Goal: Task Accomplishment & Management: Manage account settings

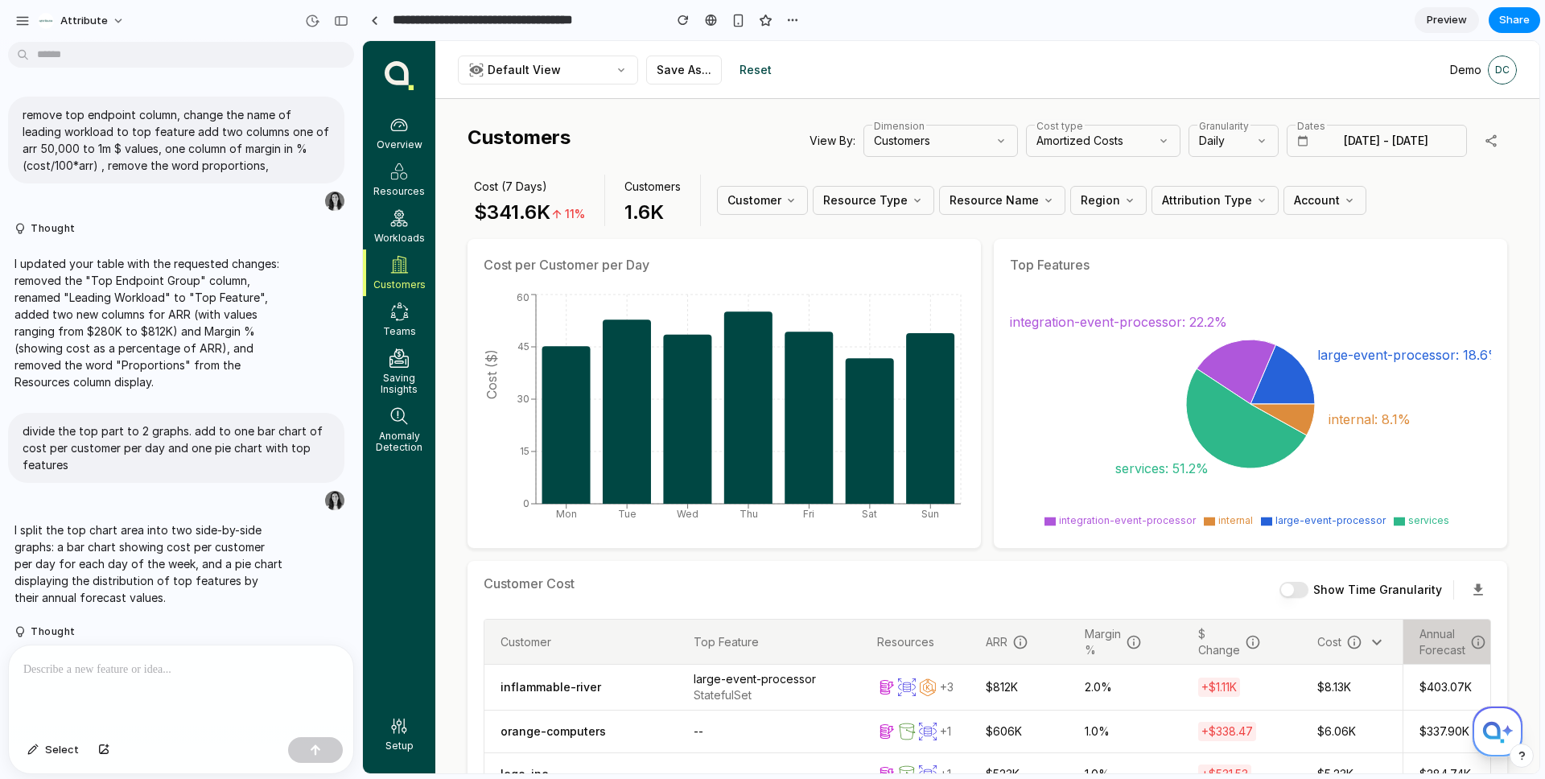
scroll to position [301, 0]
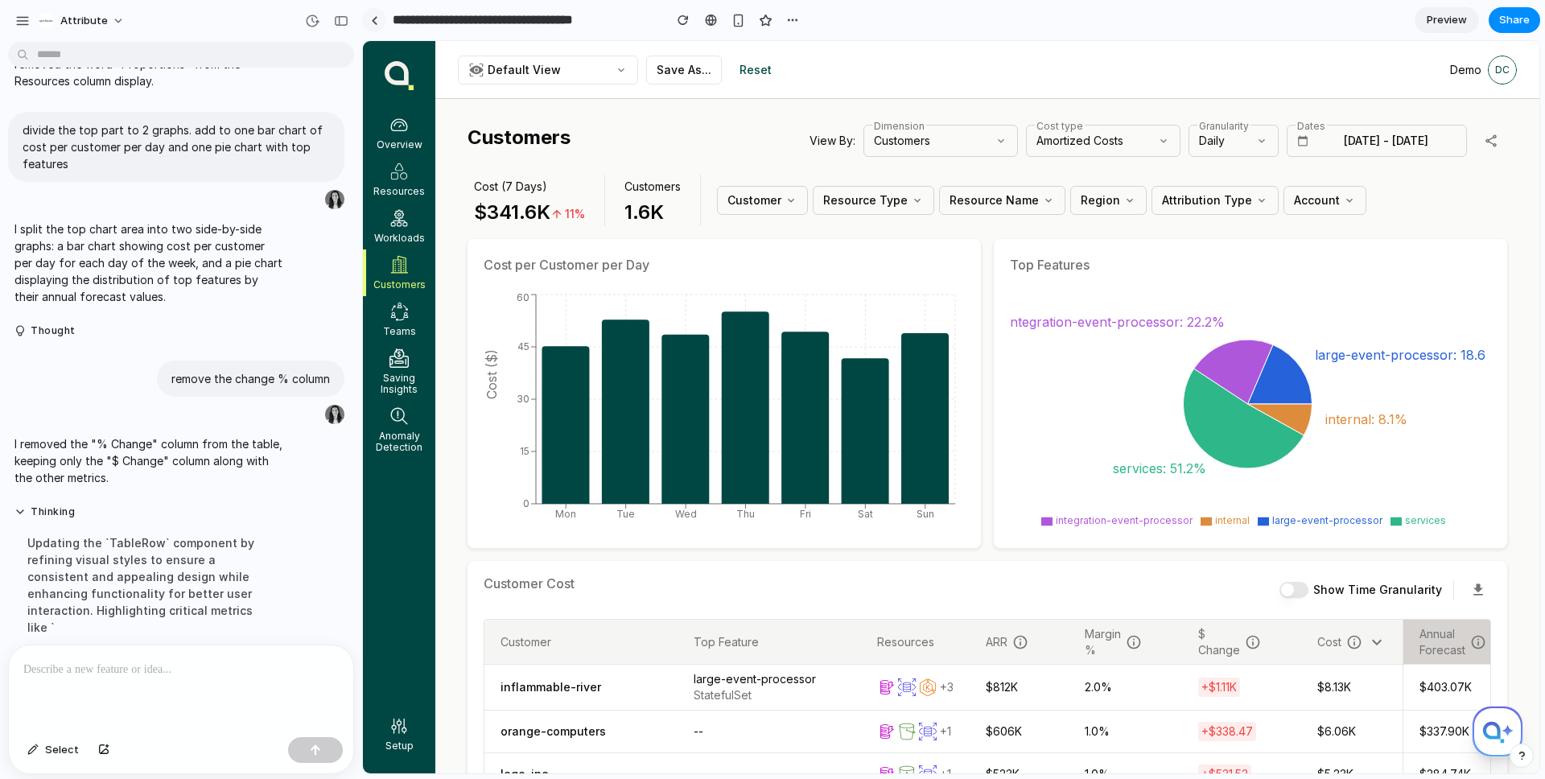
click at [378, 20] on link at bounding box center [374, 20] width 24 height 24
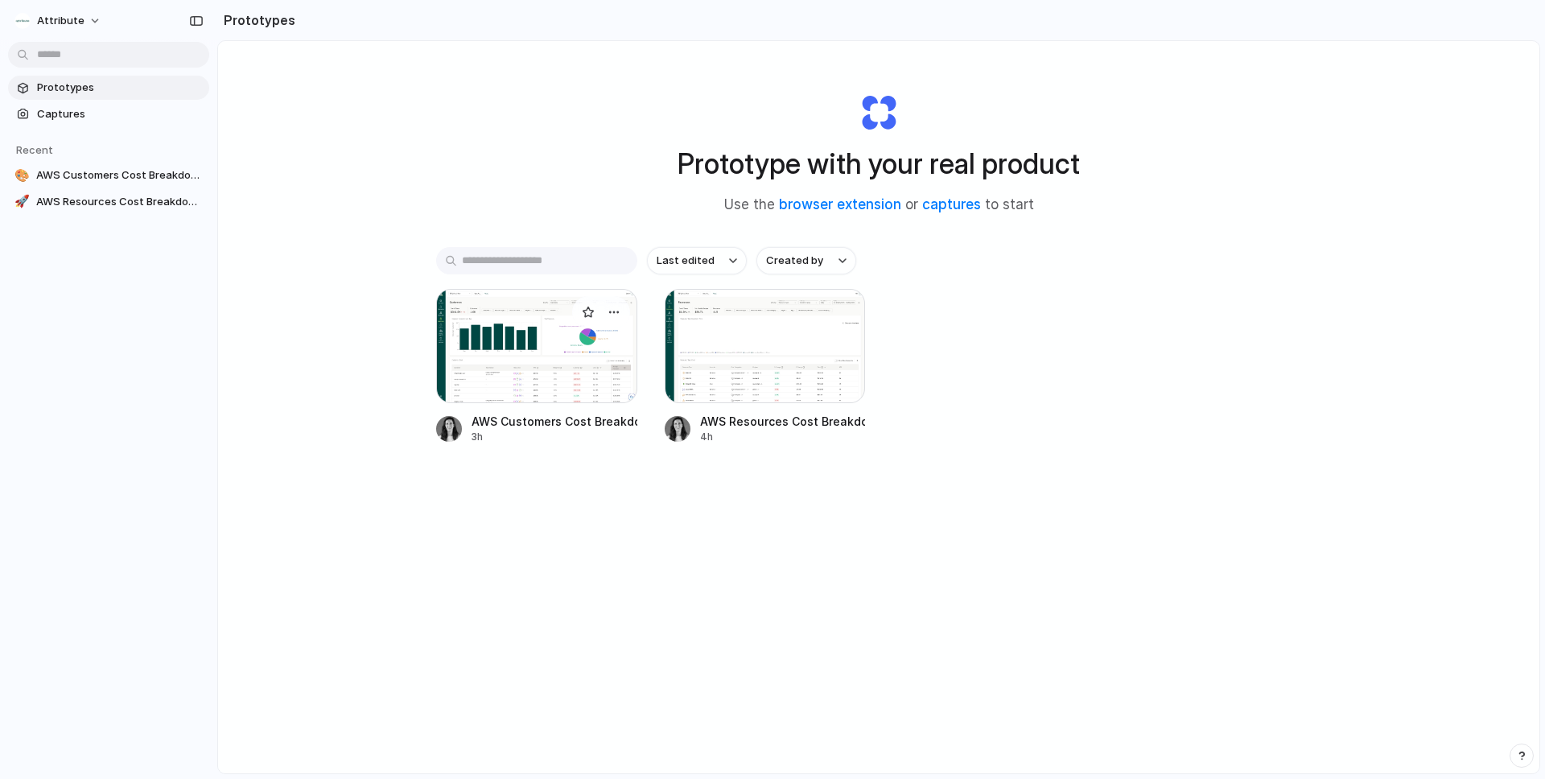
click at [538, 369] on div at bounding box center [536, 346] width 201 height 114
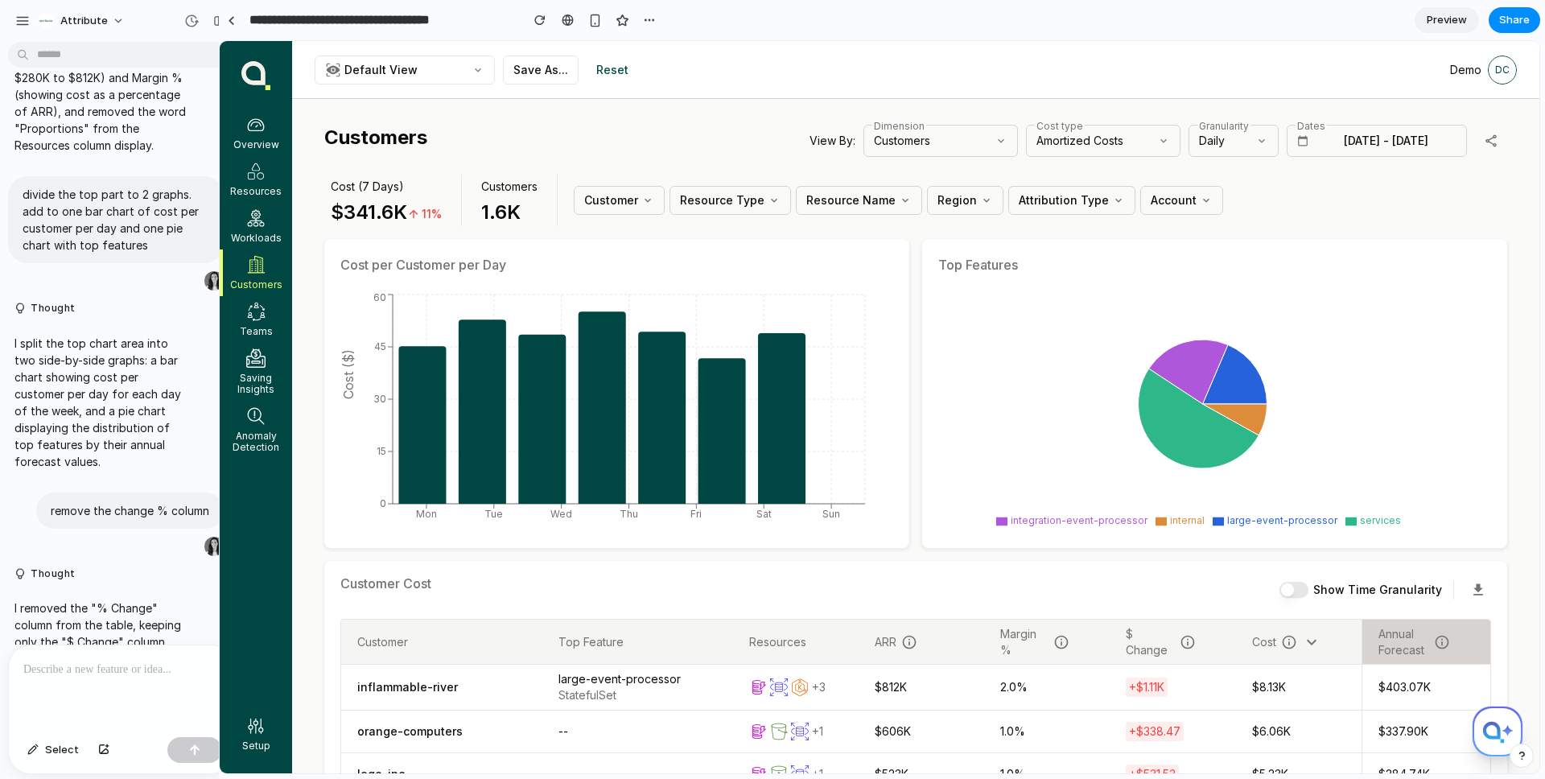
scroll to position [439, 0]
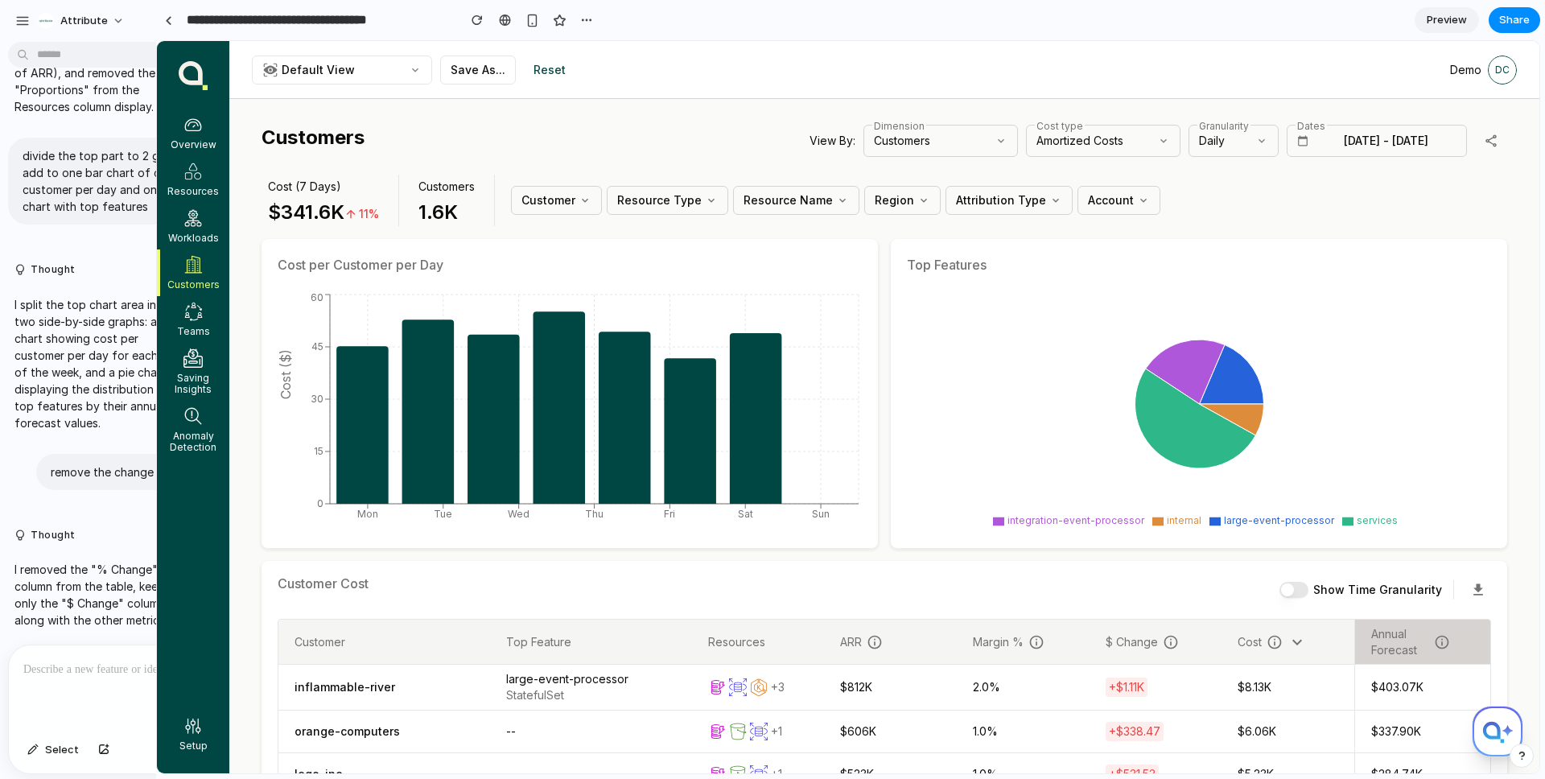
drag, startPoint x: 360, startPoint y: 202, endPoint x: 143, endPoint y: 220, distance: 217.2
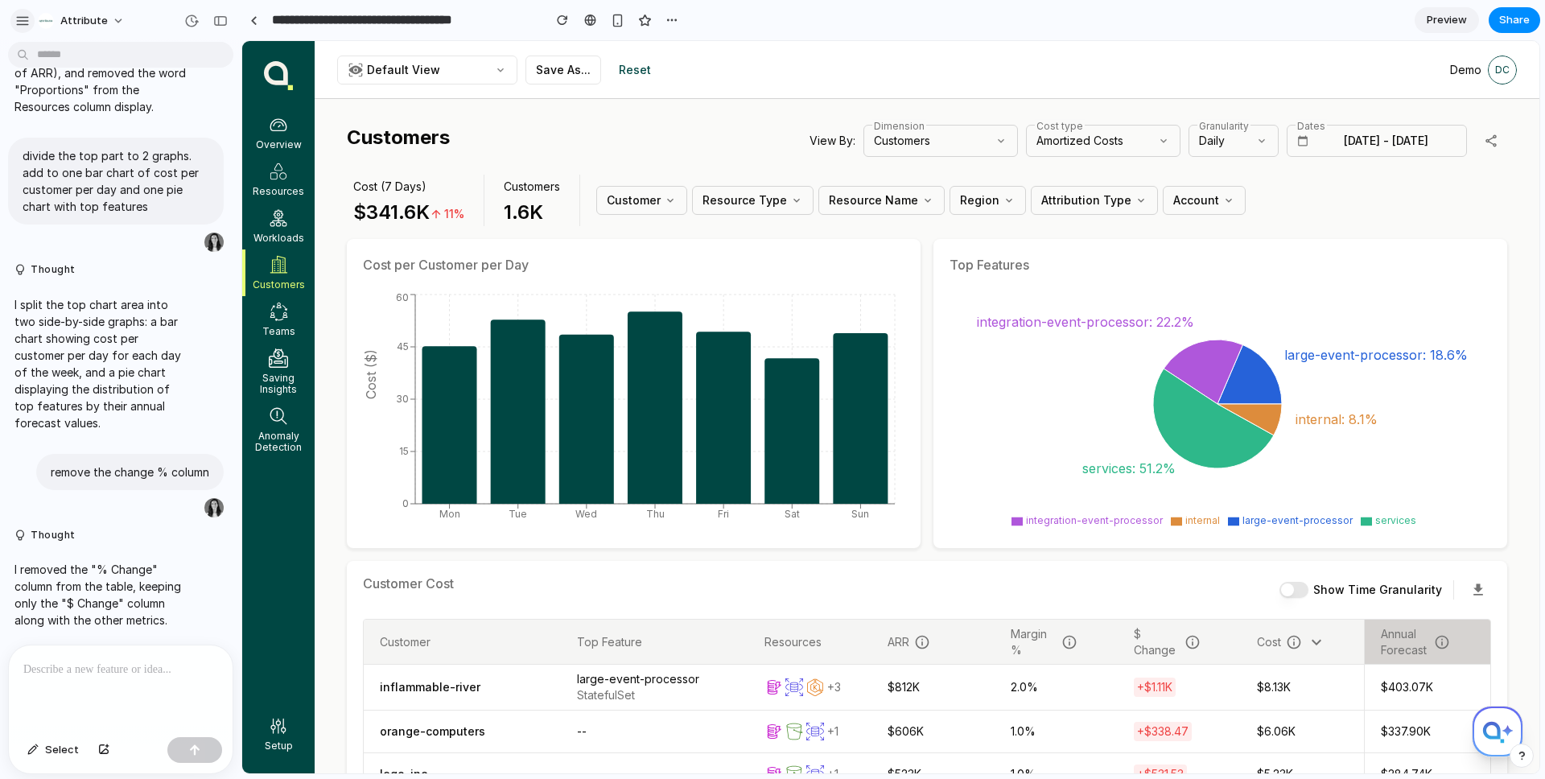
click at [10, 20] on button "button" at bounding box center [22, 21] width 24 height 24
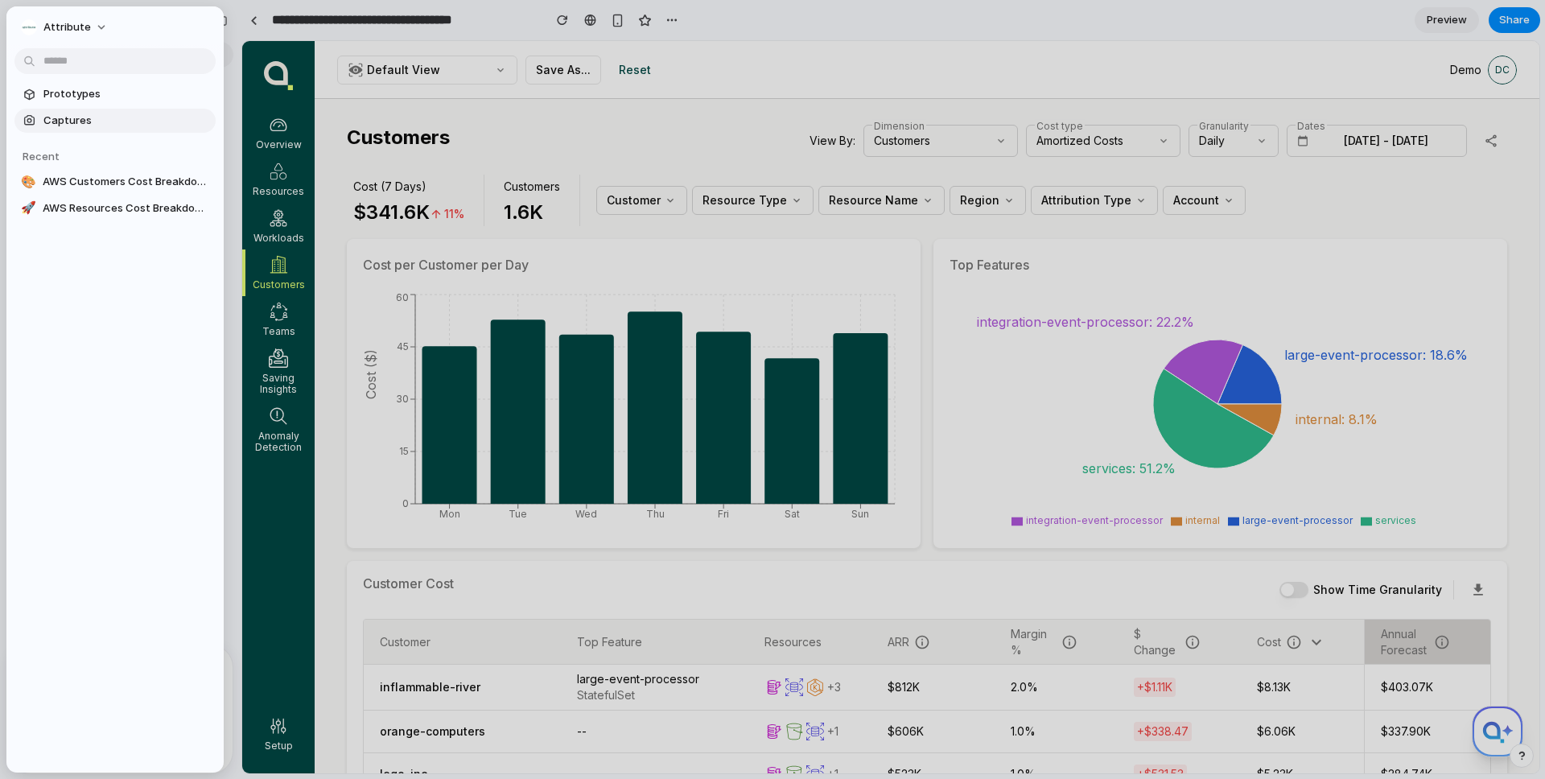
click at [90, 114] on span "Captures" at bounding box center [126, 121] width 166 height 16
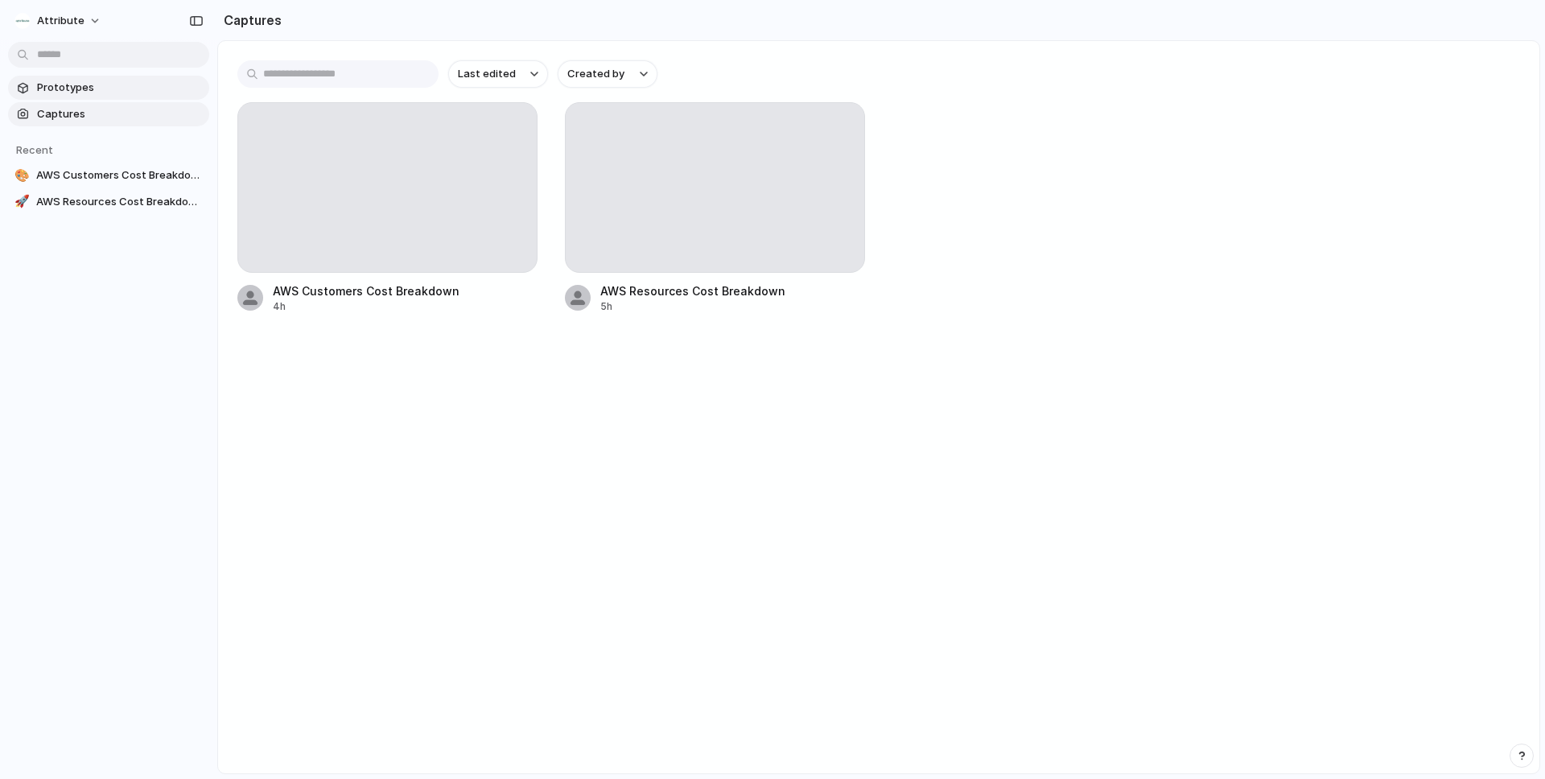
click at [84, 92] on span "Prototypes" at bounding box center [120, 88] width 166 height 16
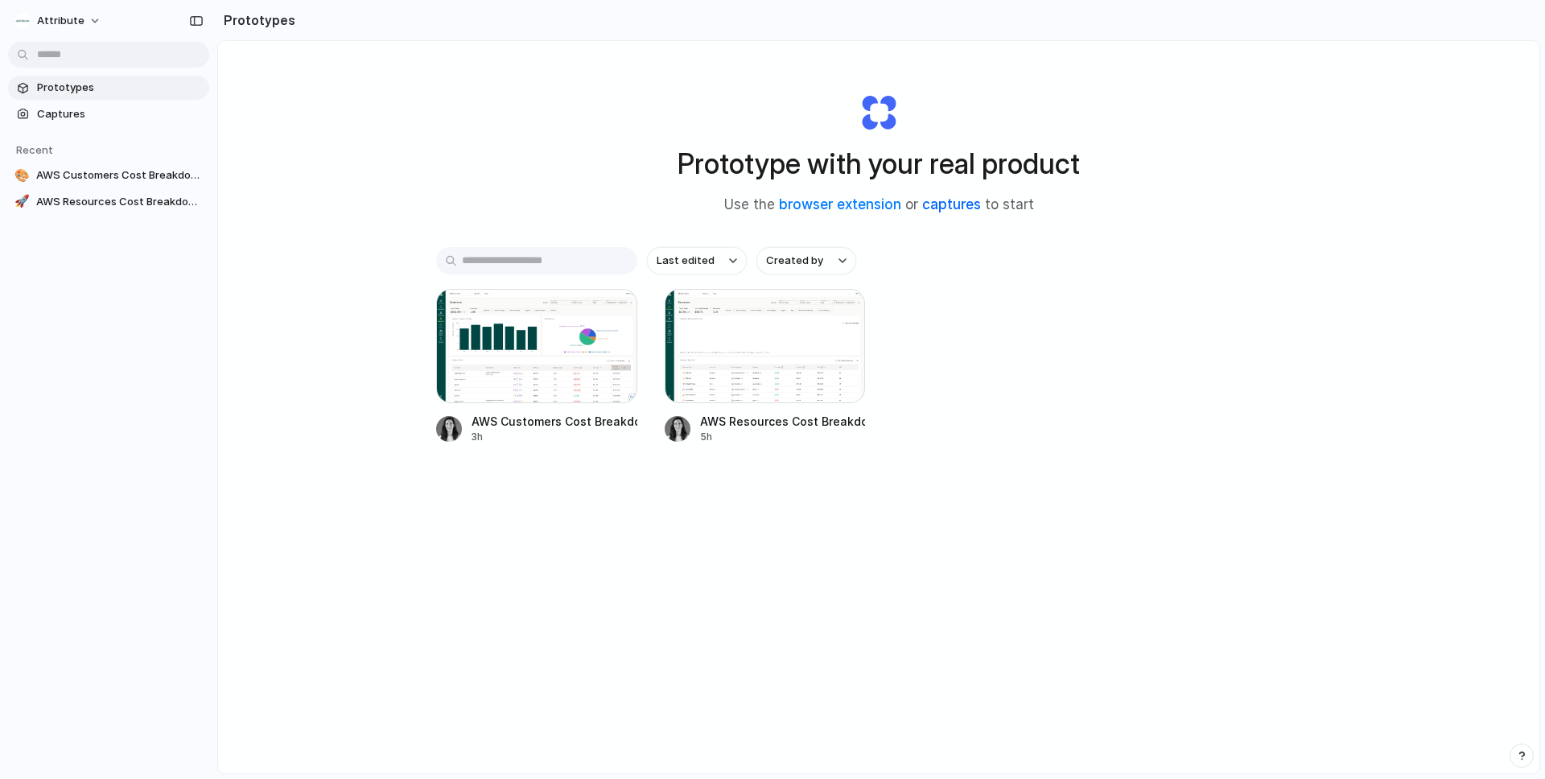
click at [955, 199] on link "captures" at bounding box center [951, 204] width 59 height 16
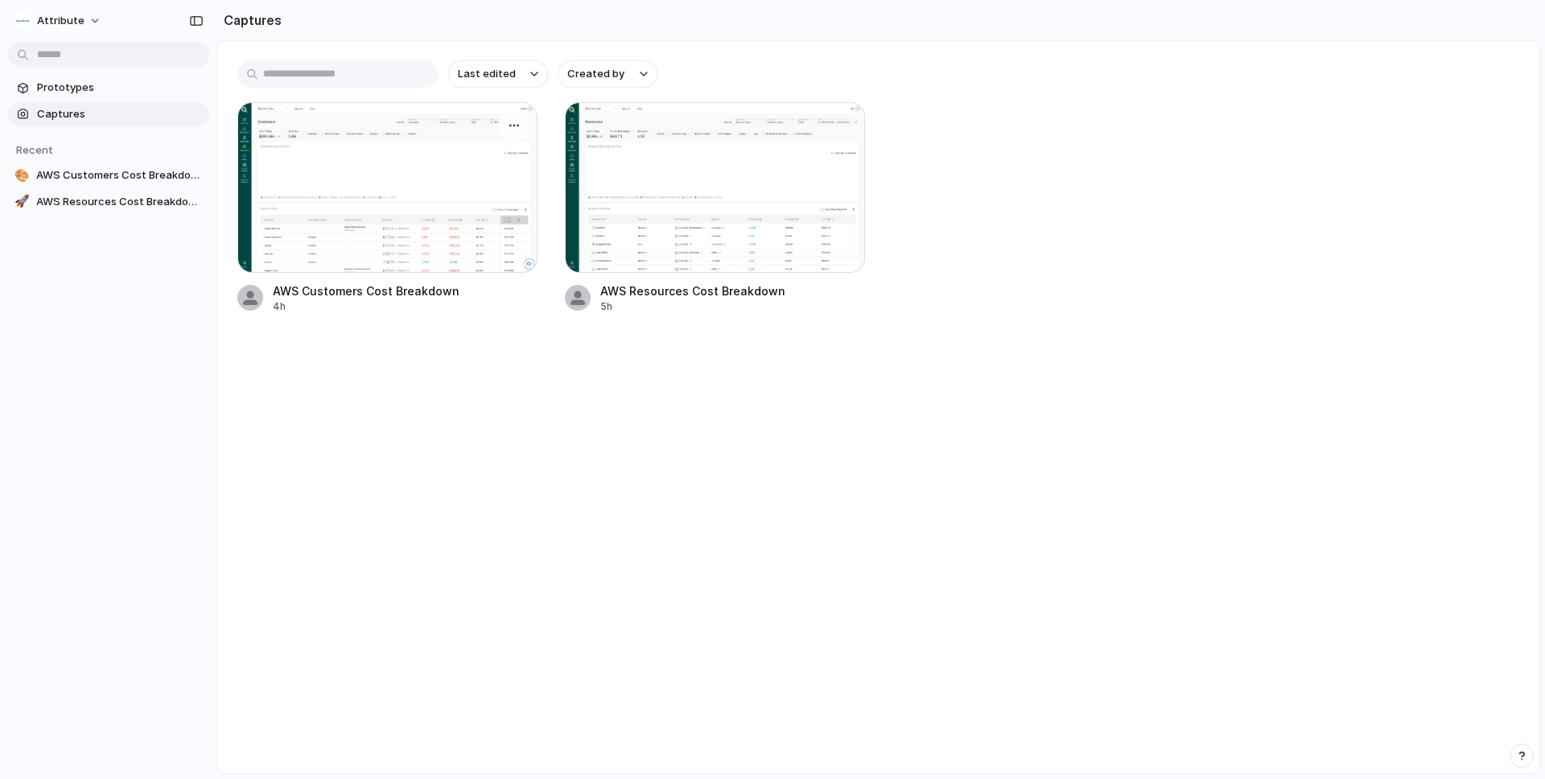
click at [428, 216] on div at bounding box center [387, 187] width 300 height 171
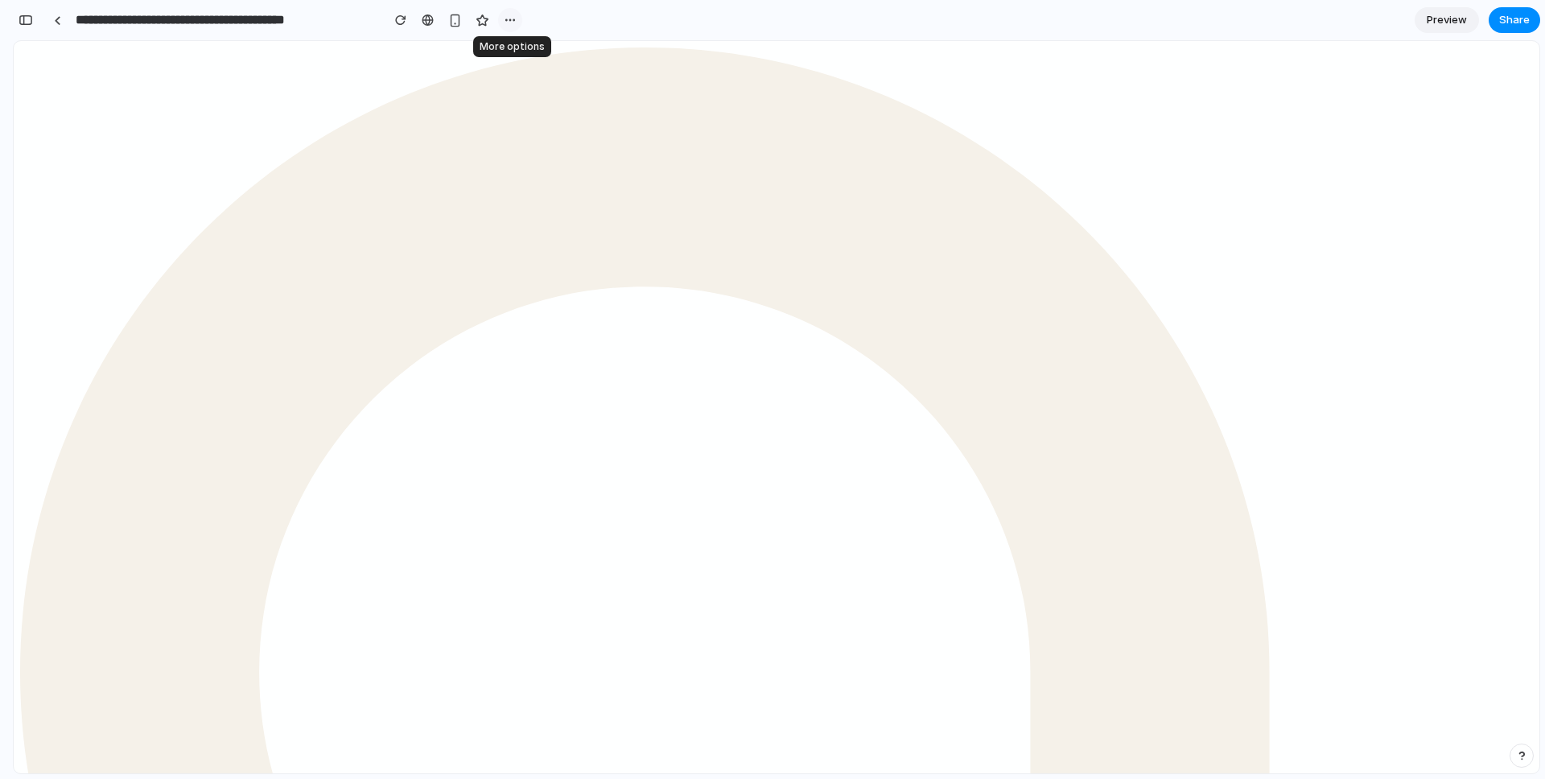
click at [506, 15] on div "button" at bounding box center [510, 20] width 13 height 13
click at [506, 15] on div "Duplicate Delete" at bounding box center [772, 389] width 1545 height 779
click at [47, 18] on link at bounding box center [57, 20] width 24 height 24
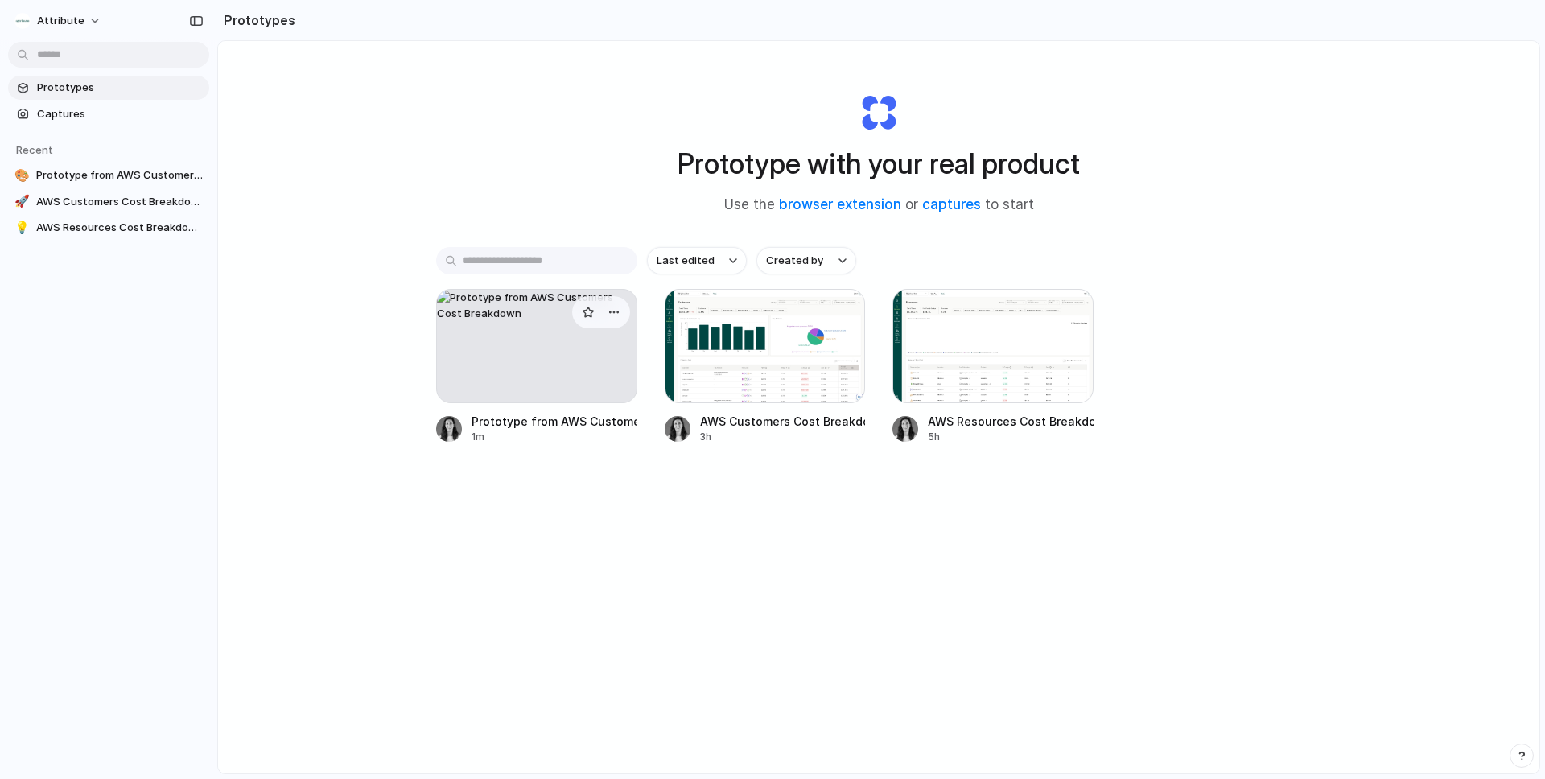
click at [513, 385] on div at bounding box center [536, 346] width 201 height 114
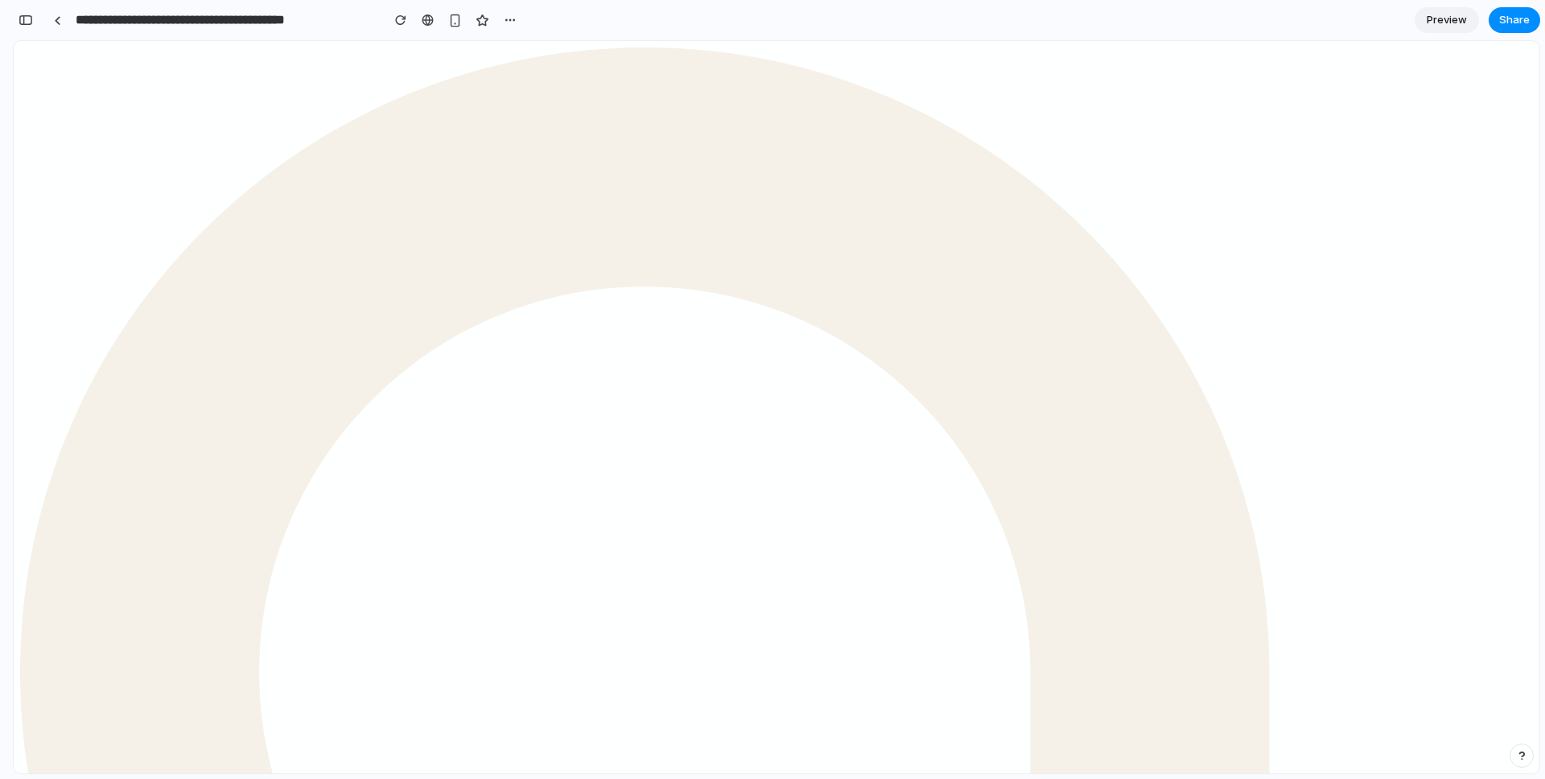
scroll to position [414, 0]
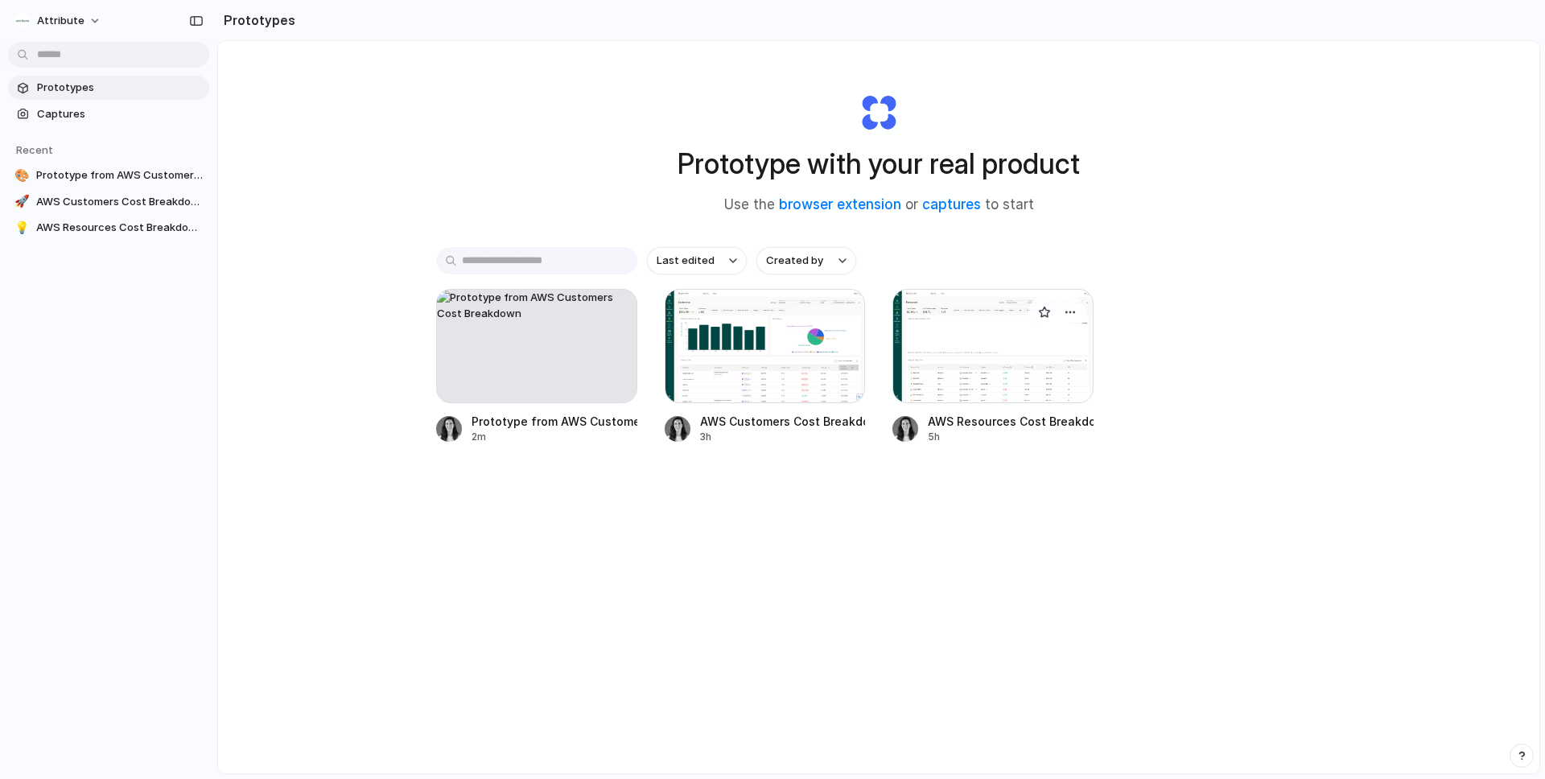
click at [946, 358] on div at bounding box center [992, 346] width 201 height 114
click at [1066, 306] on div "button" at bounding box center [1070, 312] width 13 height 13
click at [1034, 426] on li "Delete" at bounding box center [1018, 426] width 114 height 26
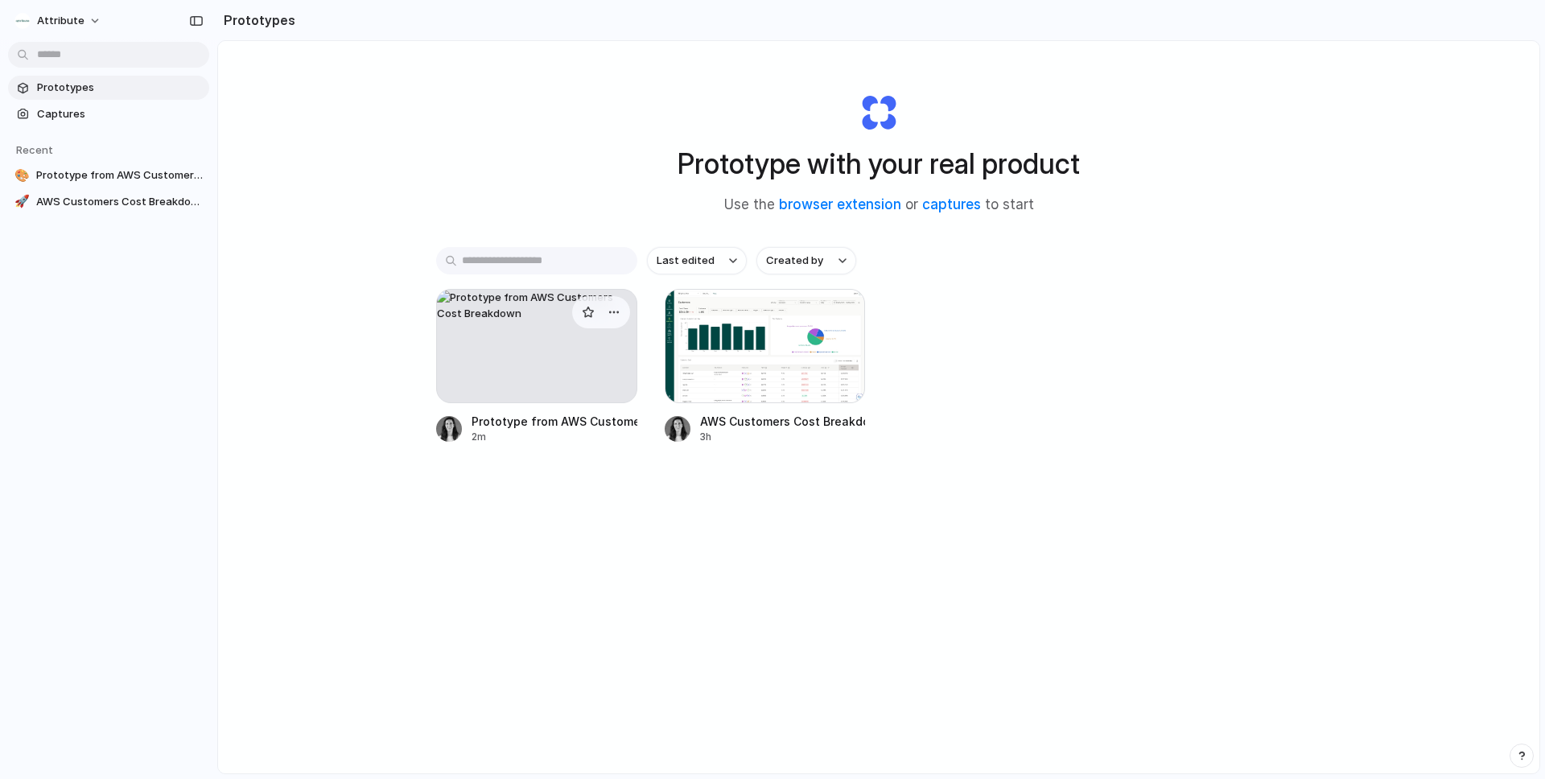
click at [499, 367] on div at bounding box center [536, 346] width 201 height 114
click at [700, 356] on div at bounding box center [765, 346] width 201 height 114
click at [610, 314] on div "button" at bounding box center [614, 312] width 13 height 13
click at [564, 420] on li "Delete" at bounding box center [562, 426] width 114 height 26
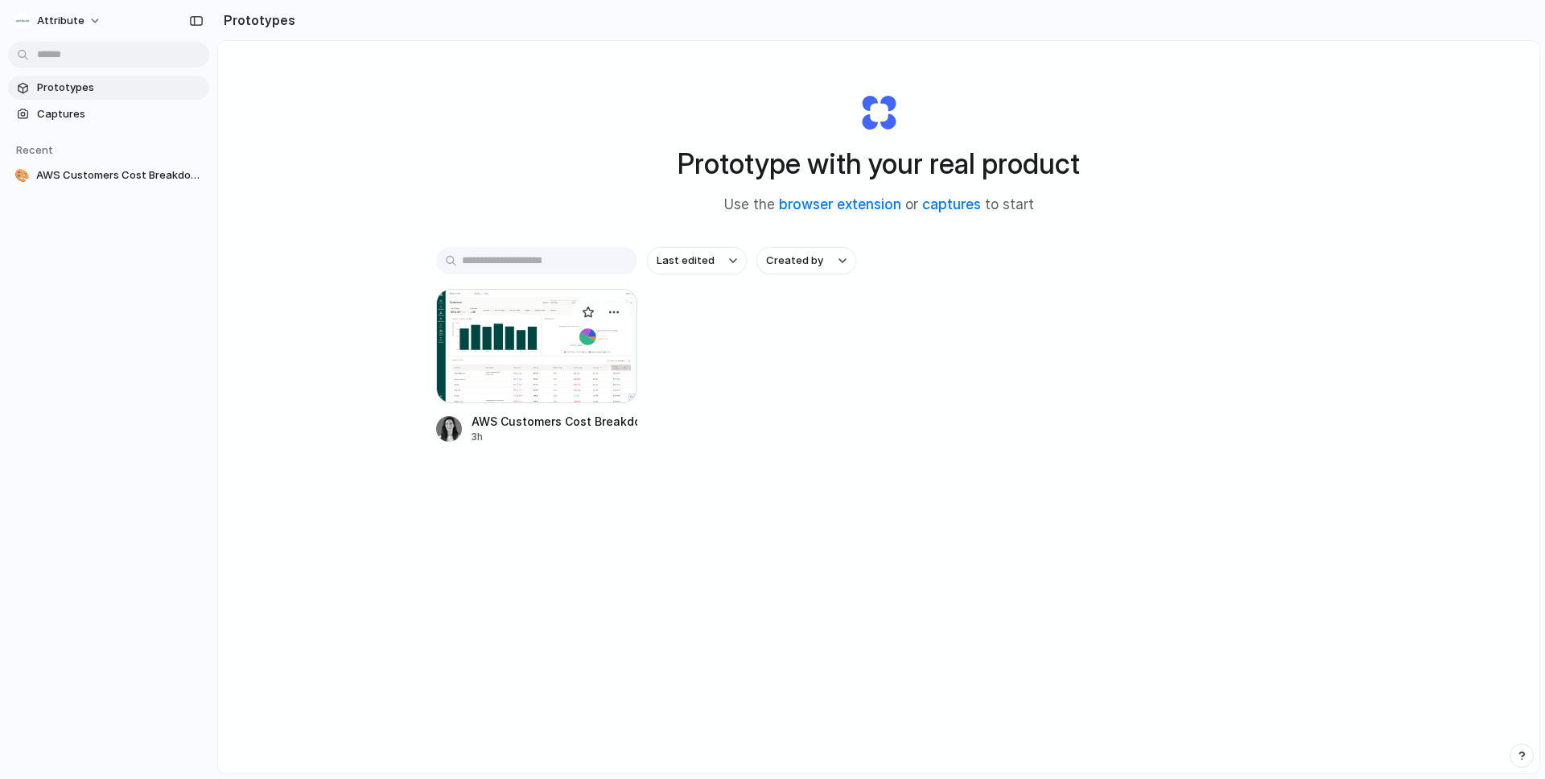
click at [546, 371] on div at bounding box center [536, 346] width 201 height 114
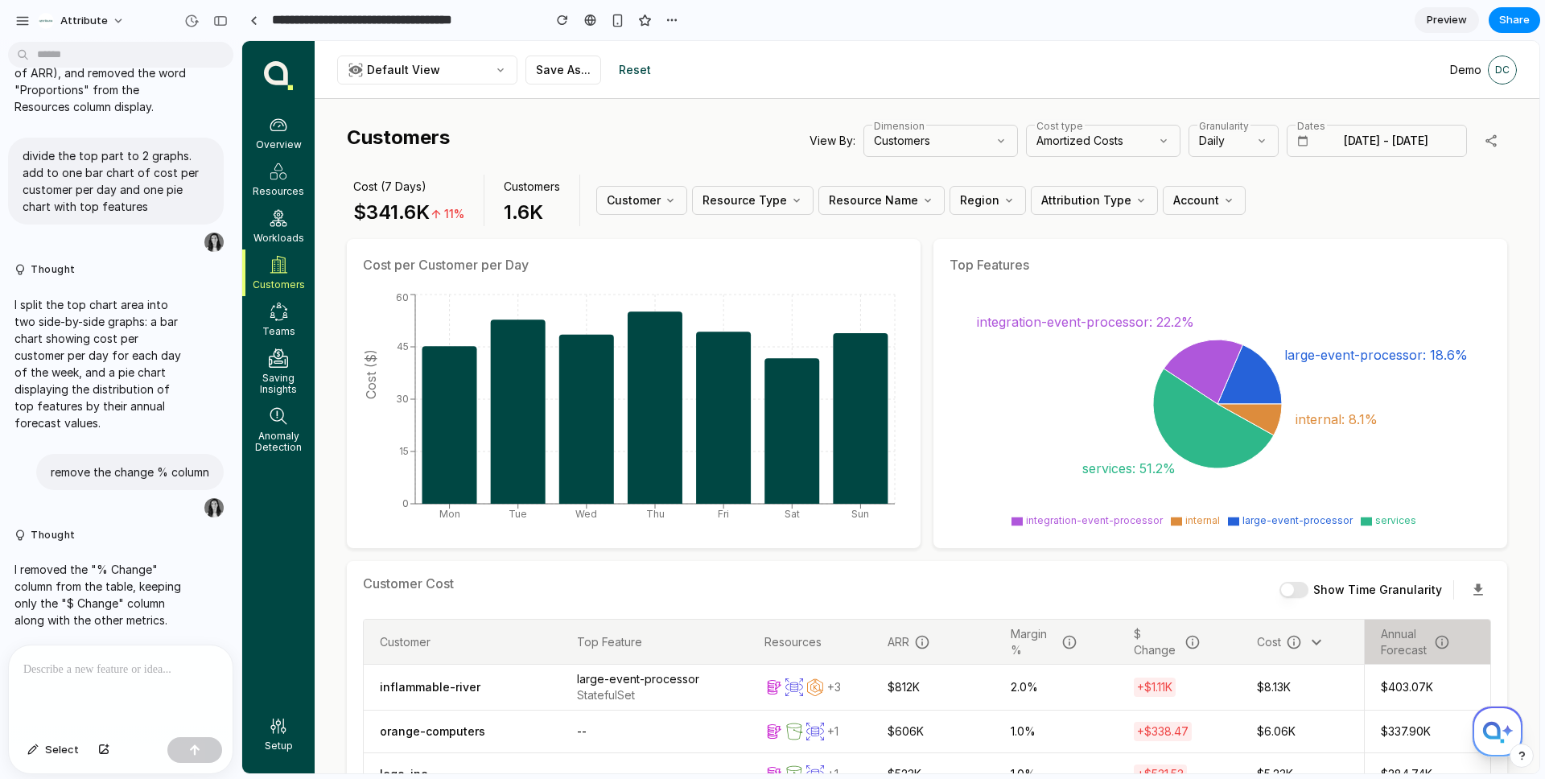
click at [132, 661] on p at bounding box center [120, 669] width 195 height 19
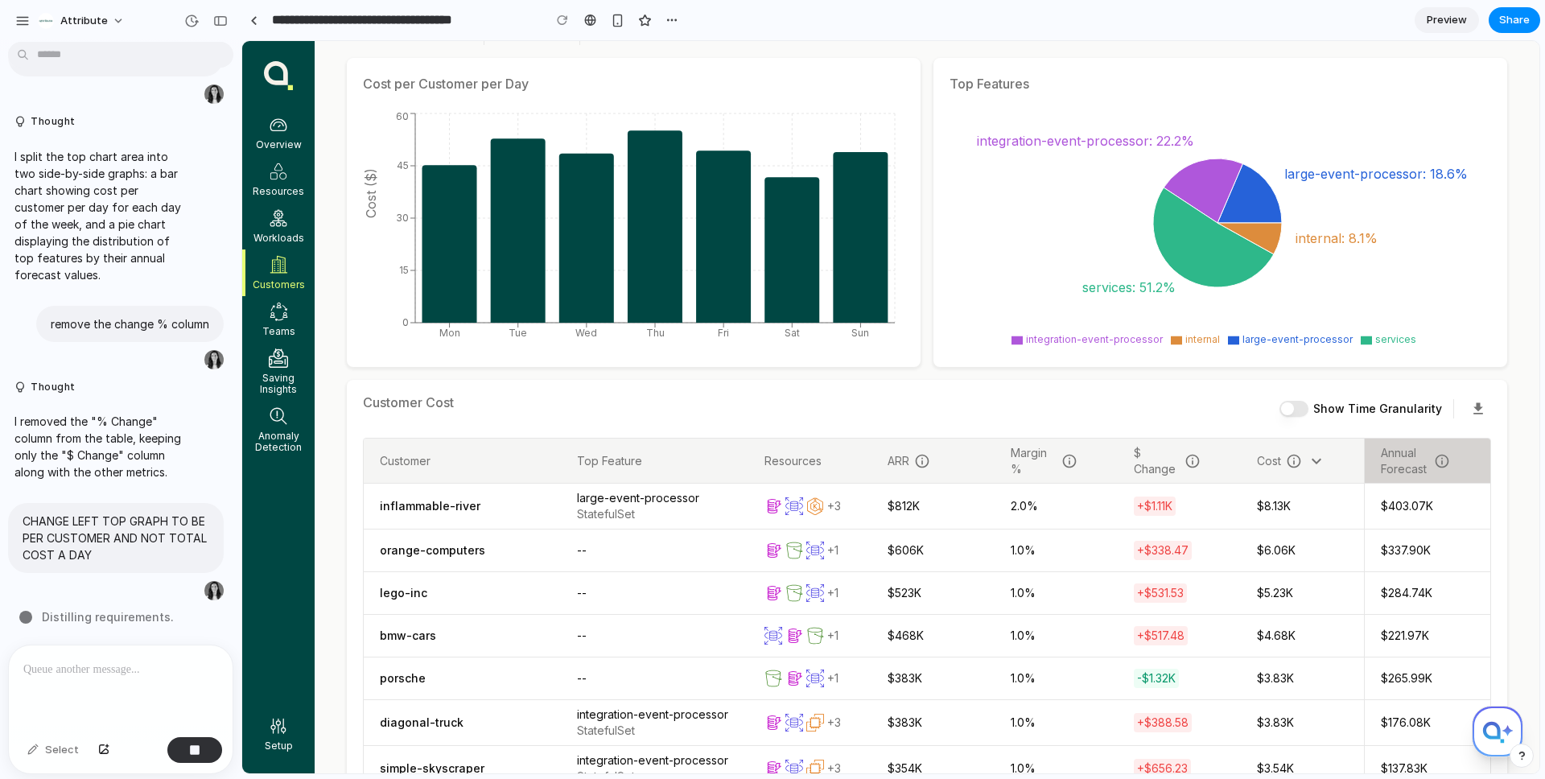
scroll to position [189, 0]
